Goal: Find specific page/section: Find specific page/section

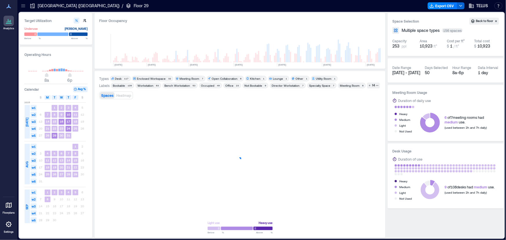
scroll to position [0, 617]
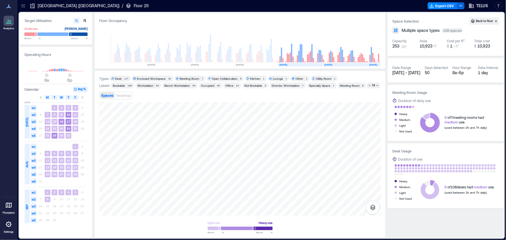
click at [22, 6] on icon at bounding box center [23, 6] width 6 height 6
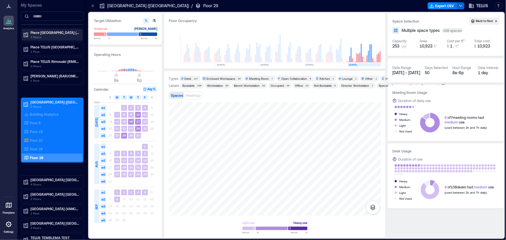
click at [57, 37] on p "7 Floors" at bounding box center [54, 37] width 49 height 5
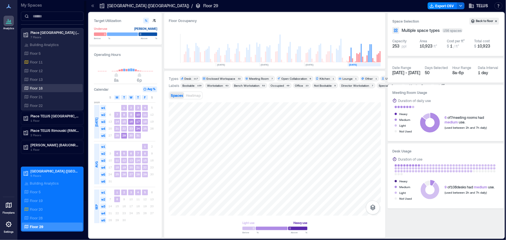
click at [43, 85] on div "Floor 16" at bounding box center [51, 88] width 56 height 6
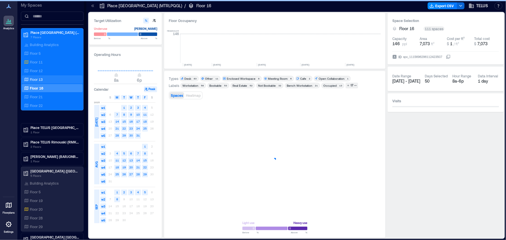
scroll to position [0, 949]
